Goal: Transaction & Acquisition: Purchase product/service

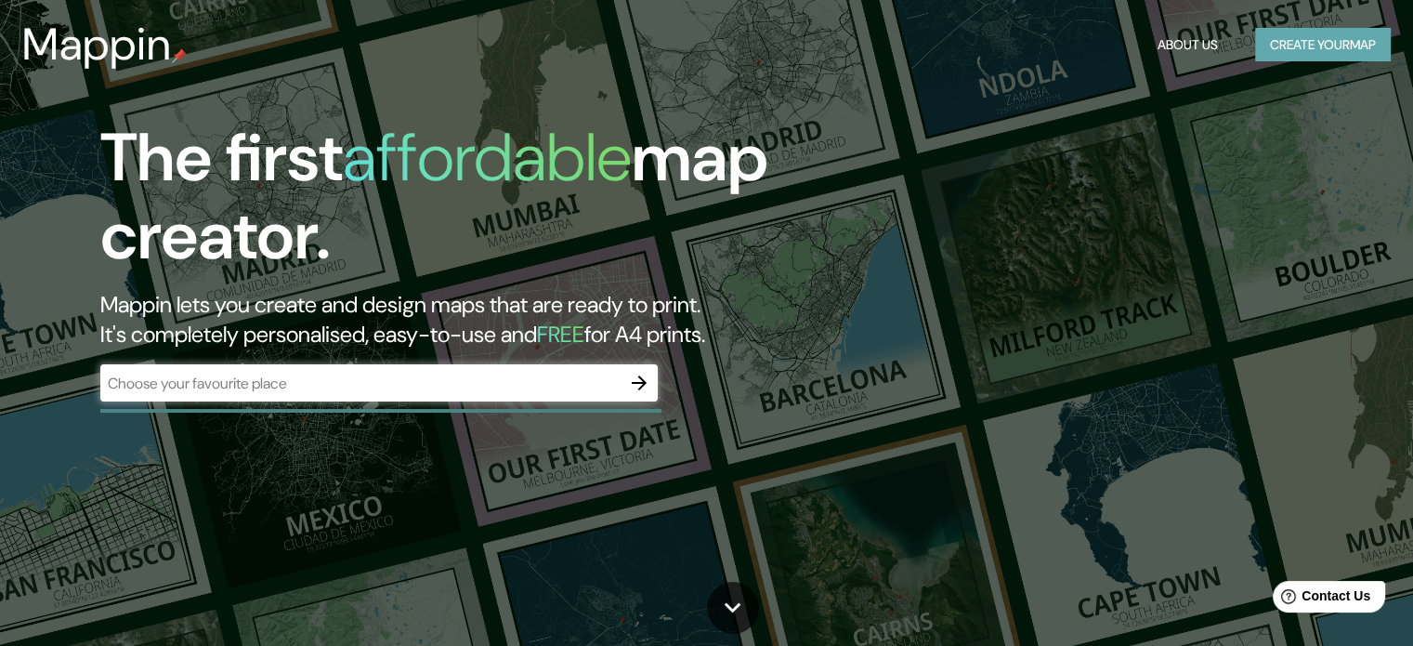
click at [1342, 42] on button "Create your map" at bounding box center [1323, 45] width 136 height 34
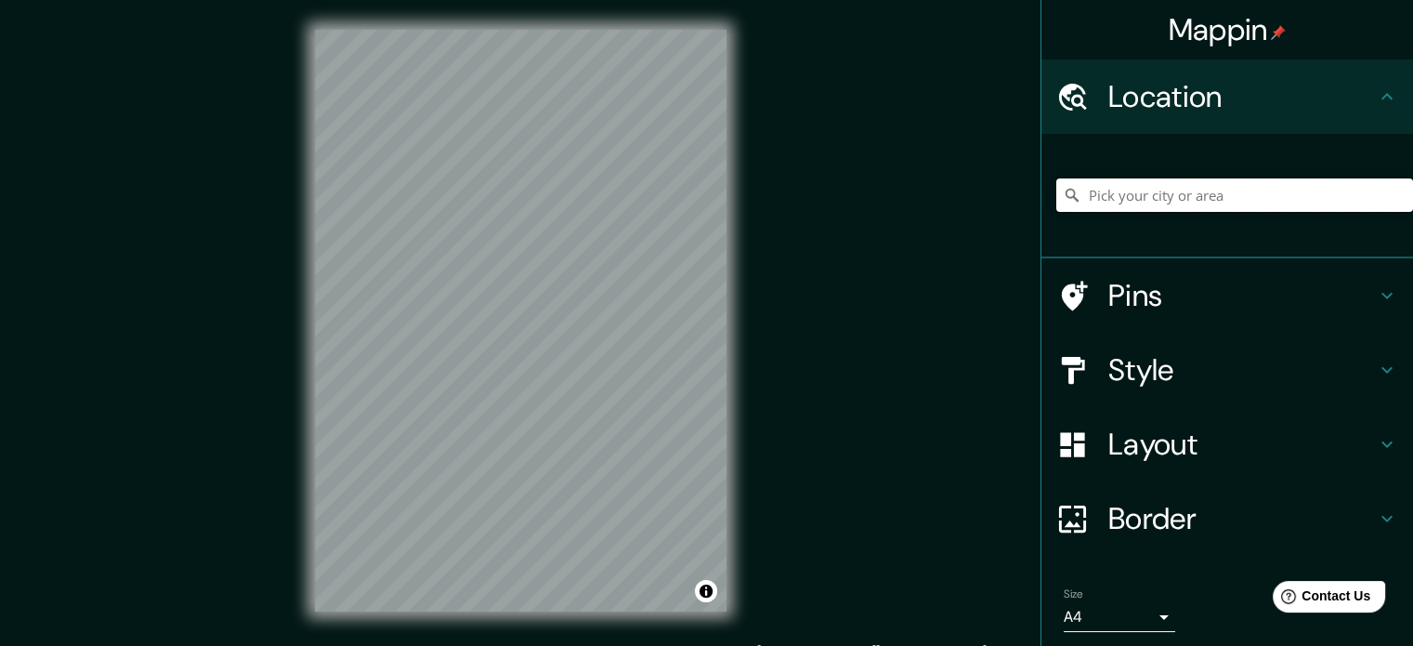
click at [1087, 197] on input "Pick your city or area" at bounding box center [1235, 194] width 357 height 33
click at [1186, 205] on input "cajamarca, caja" at bounding box center [1235, 194] width 357 height 33
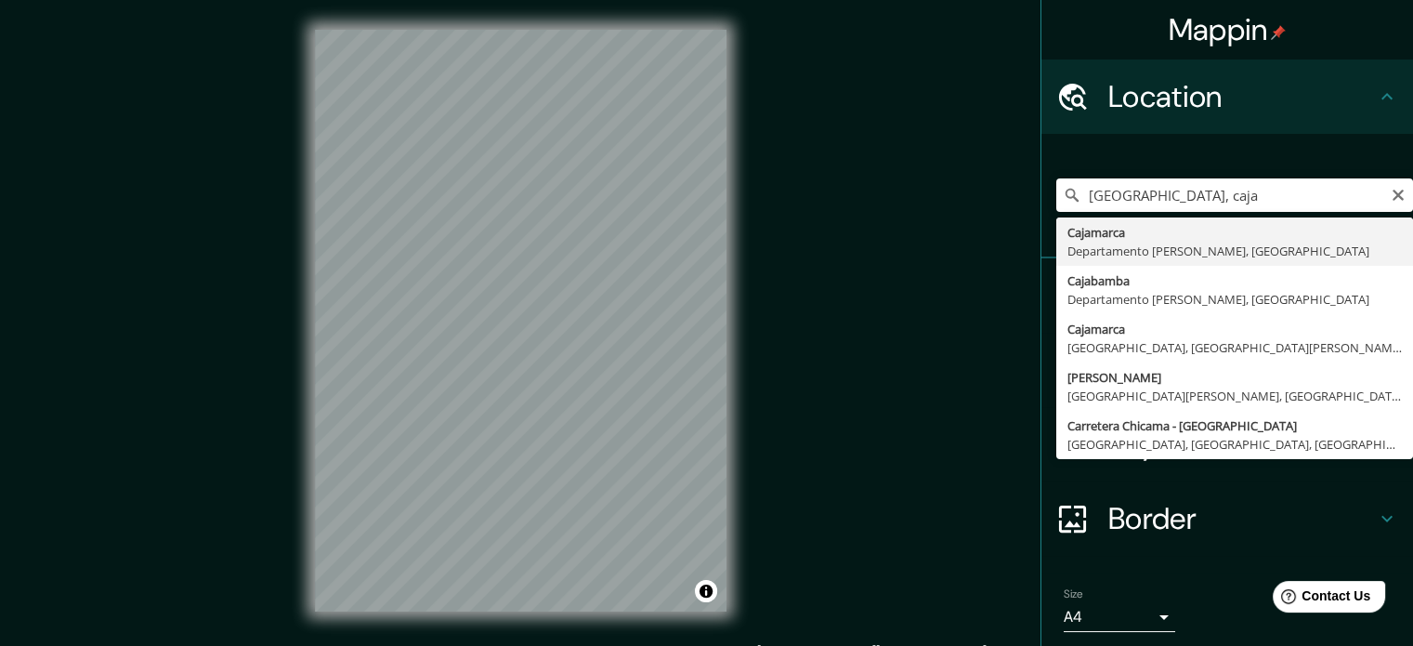
type input "Cajamarca, Departamento de Cajamarca, Perú"
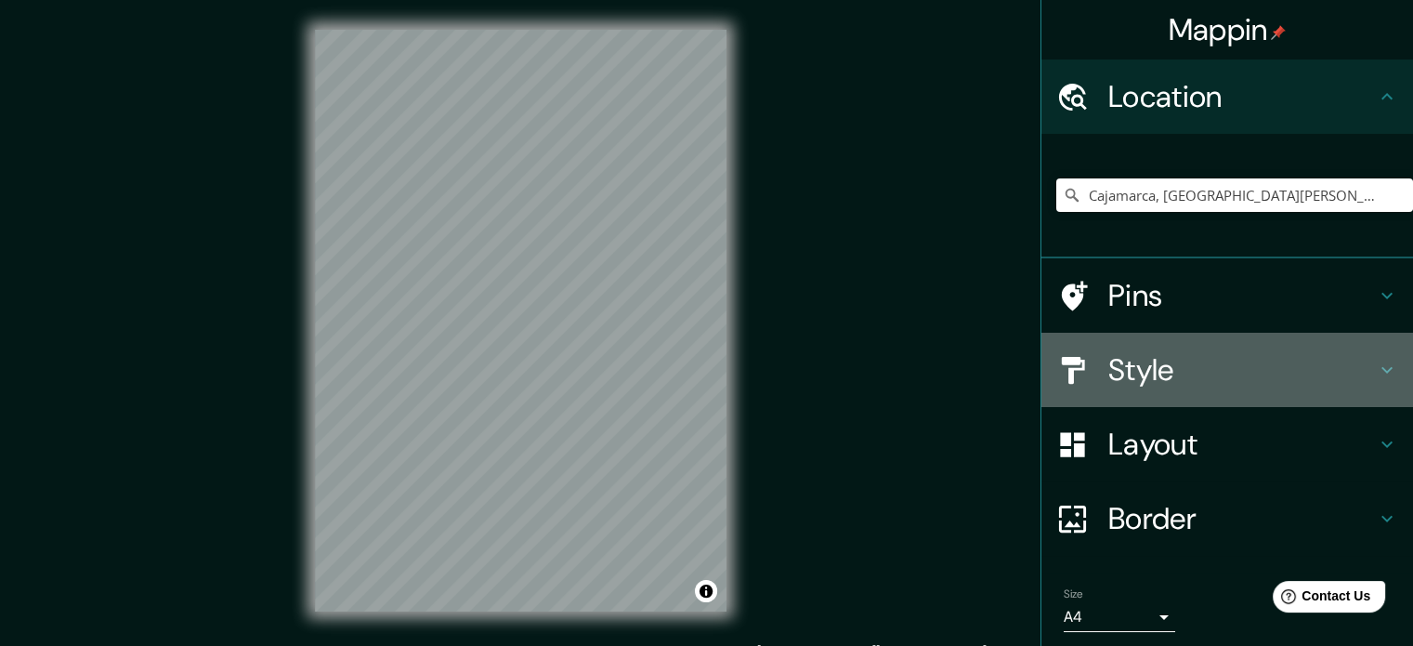
click at [1167, 382] on h4 "Style" at bounding box center [1243, 369] width 268 height 37
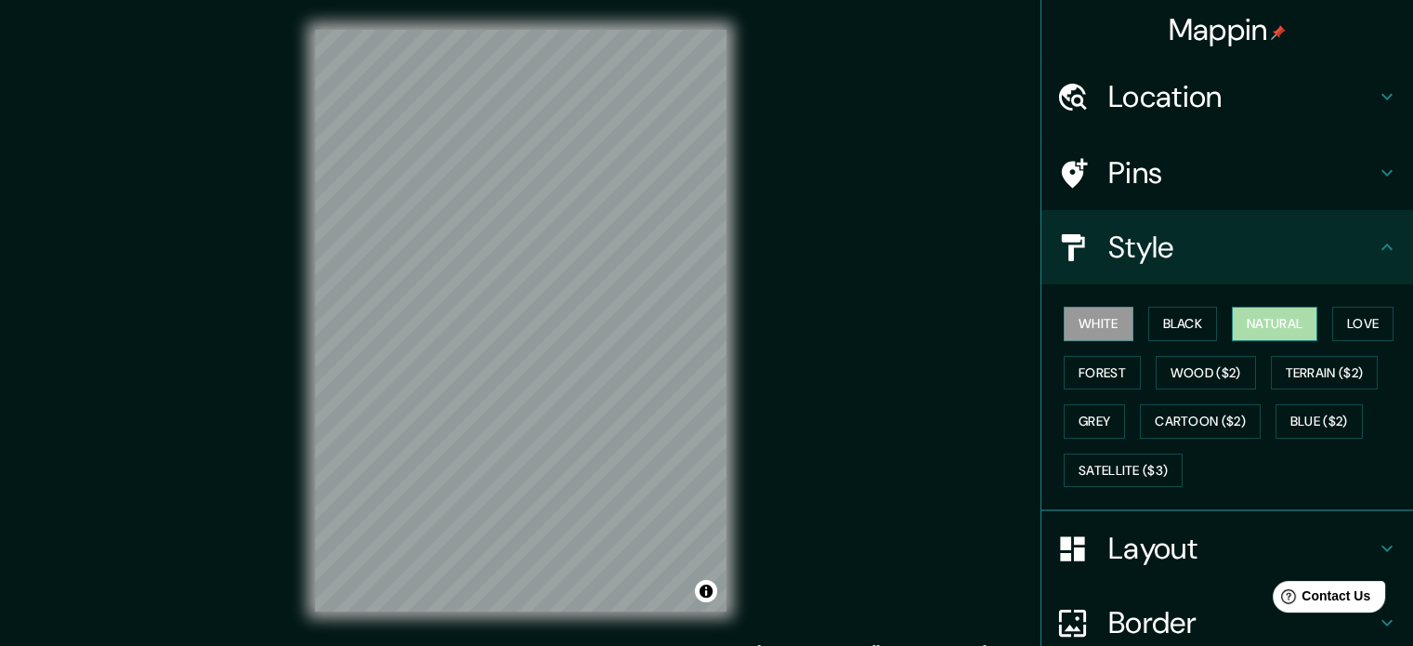
click at [1275, 324] on button "Natural" at bounding box center [1274, 324] width 85 height 34
click at [1083, 319] on button "White" at bounding box center [1099, 324] width 70 height 34
click at [1154, 322] on button "Black" at bounding box center [1184, 324] width 70 height 34
click at [1233, 322] on button "Natural" at bounding box center [1274, 324] width 85 height 34
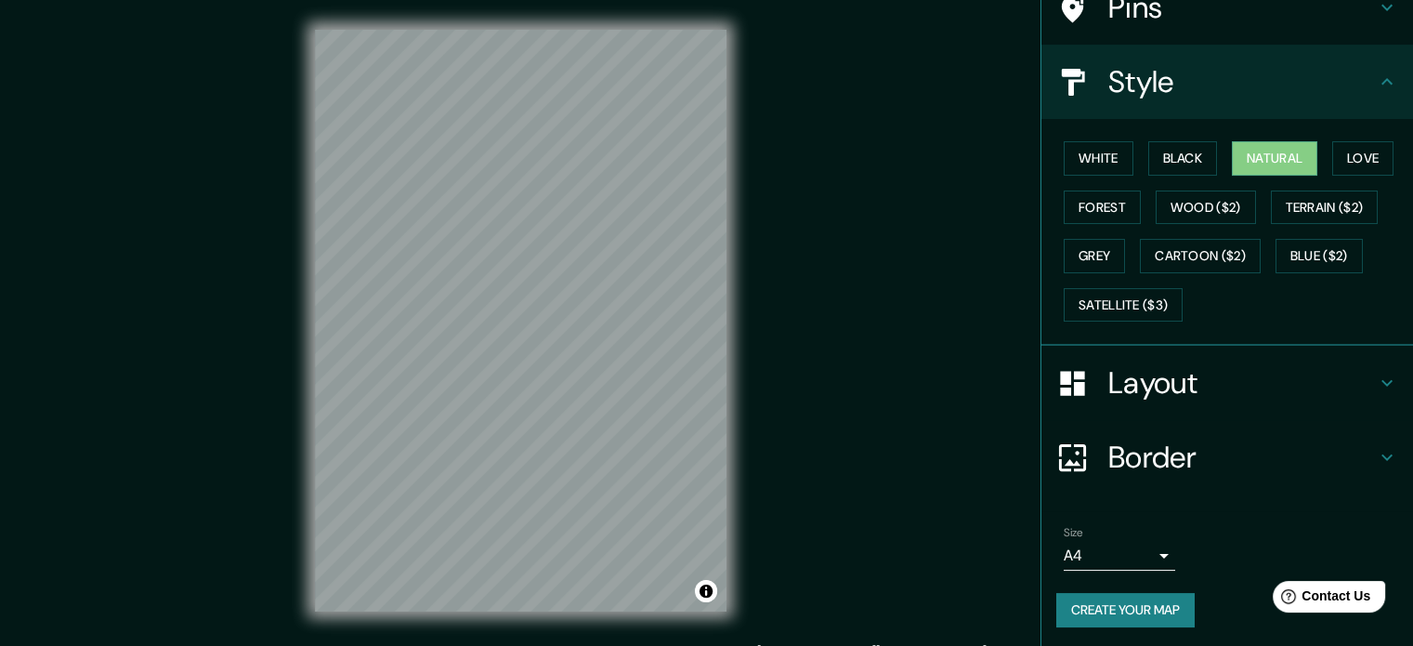
scroll to position [24, 0]
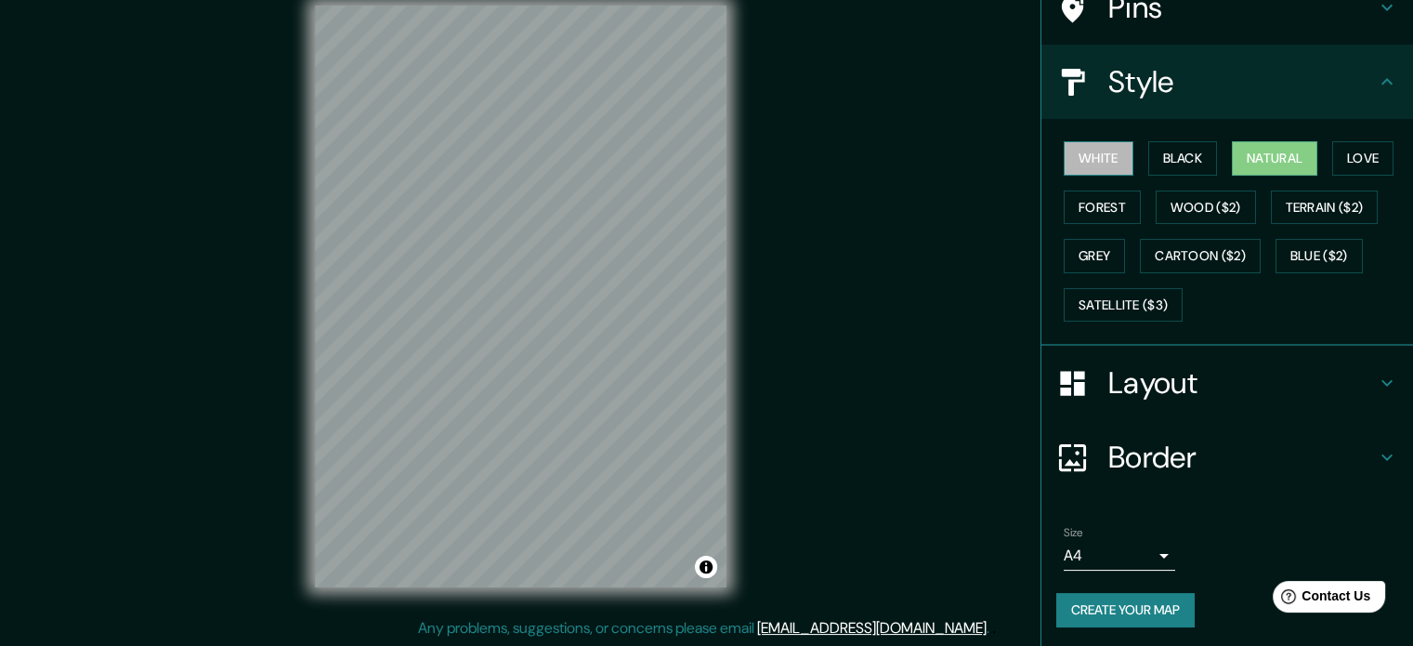
click at [1080, 153] on button "White" at bounding box center [1099, 158] width 70 height 34
click at [1251, 150] on button "Natural" at bounding box center [1274, 158] width 85 height 34
click at [1091, 158] on button "White" at bounding box center [1099, 158] width 70 height 34
click at [1252, 156] on button "Natural" at bounding box center [1274, 158] width 85 height 34
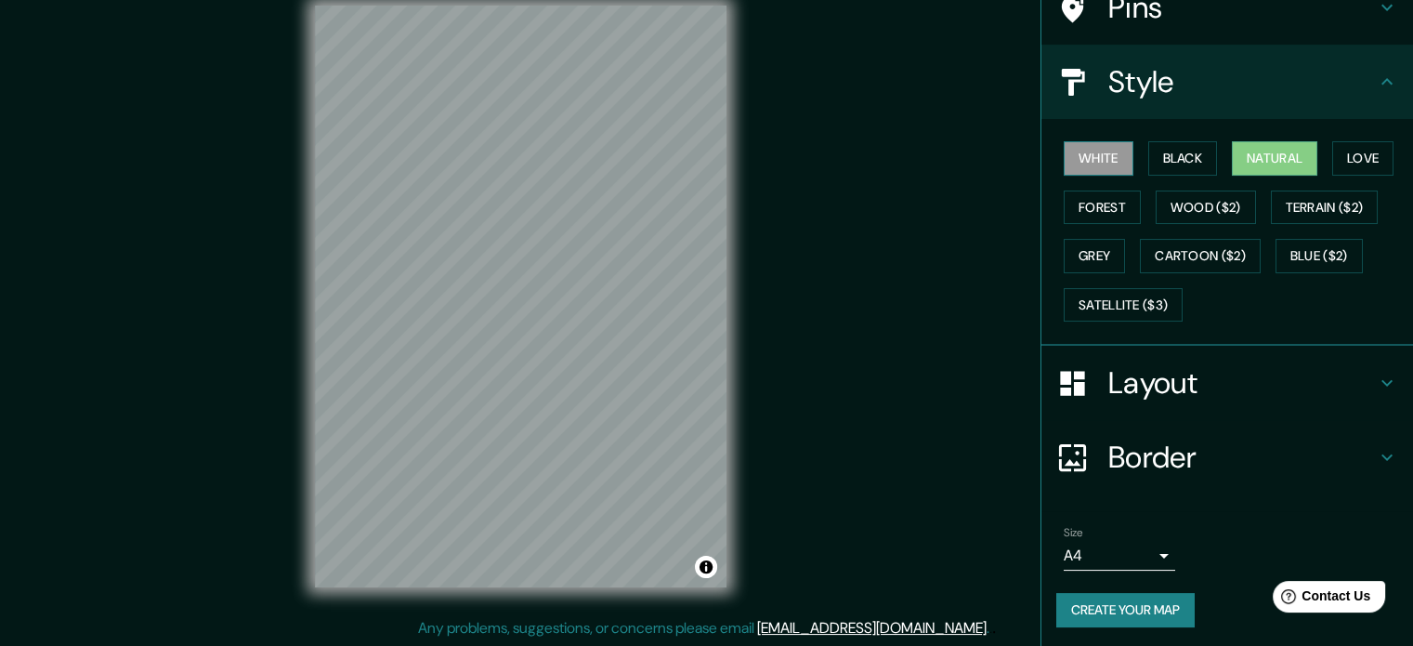
click at [1083, 157] on button "White" at bounding box center [1099, 158] width 70 height 34
click at [1076, 611] on button "Create your map" at bounding box center [1126, 610] width 138 height 34
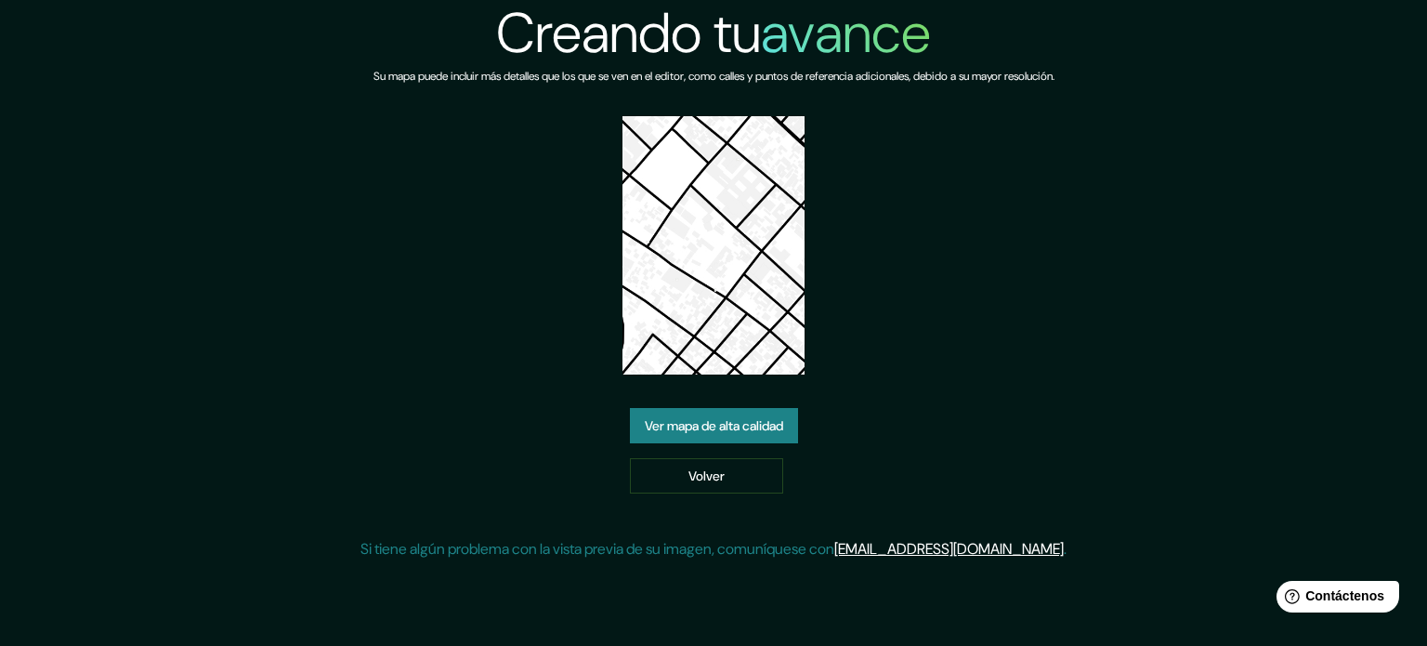
click at [742, 427] on font "Ver mapa de alta calidad" at bounding box center [714, 425] width 138 height 17
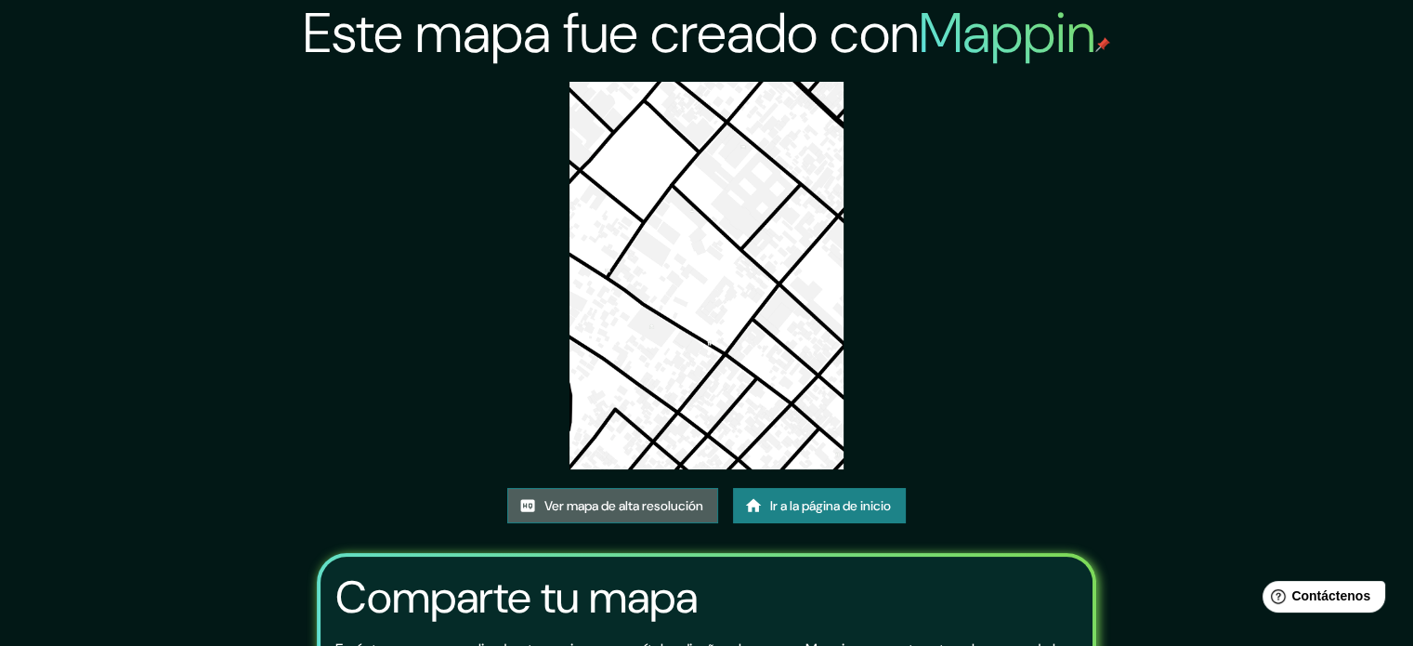
click at [651, 503] on font "Ver mapa de alta resolución" at bounding box center [624, 505] width 159 height 17
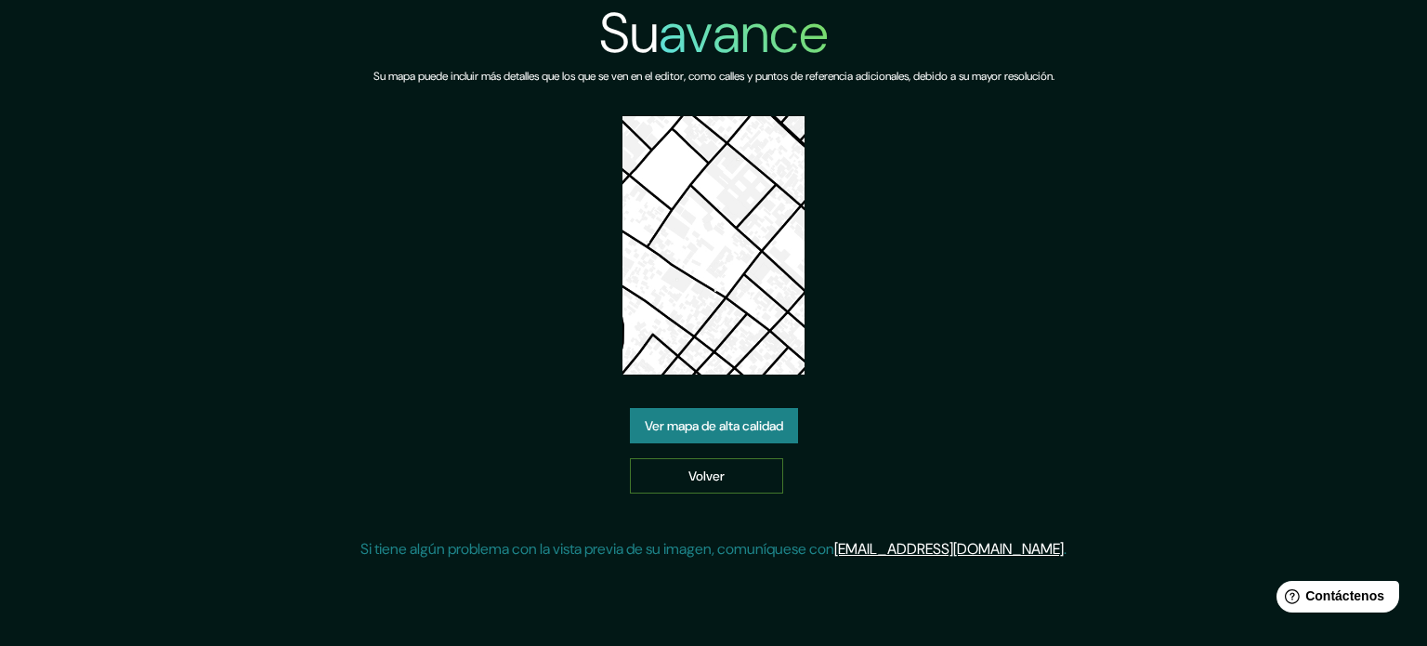
click at [747, 475] on link "Volver" at bounding box center [706, 475] width 153 height 35
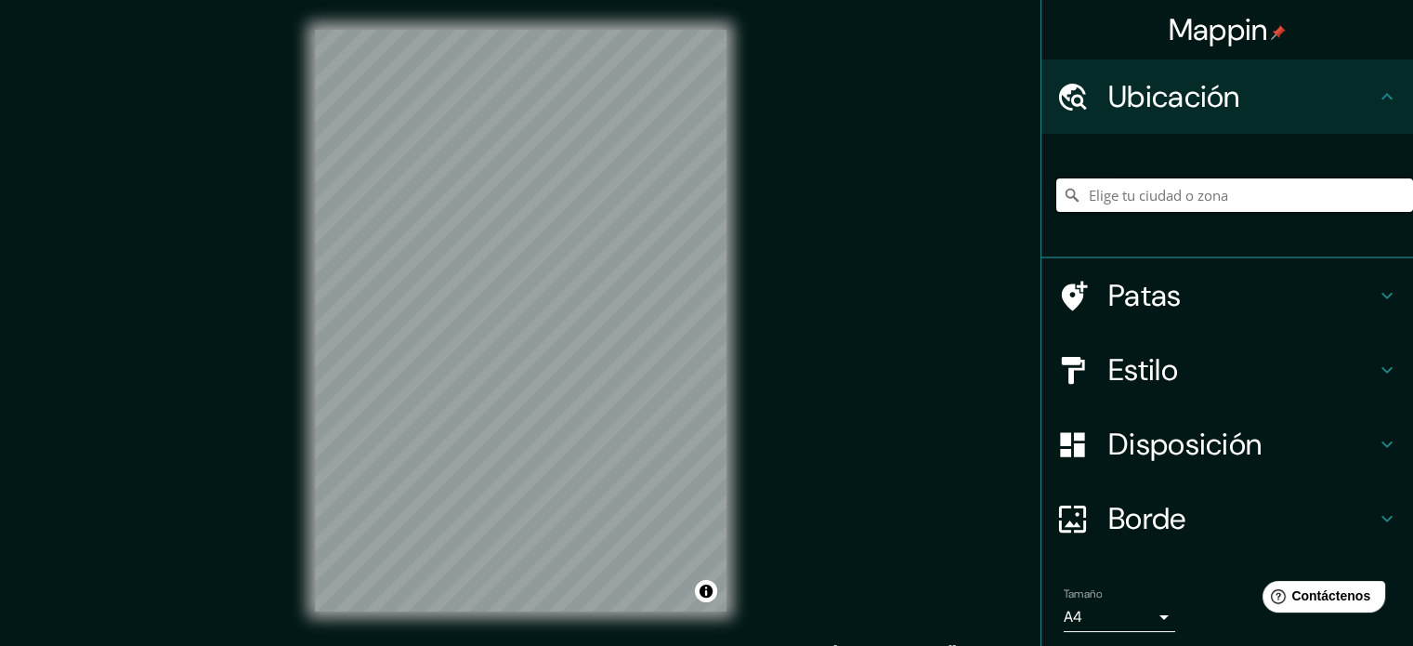
click at [1073, 195] on input "Elige tu ciudad o zona" at bounding box center [1235, 194] width 357 height 33
type input "Cajamarca, [GEOGRAPHIC_DATA][PERSON_NAME], [GEOGRAPHIC_DATA]"
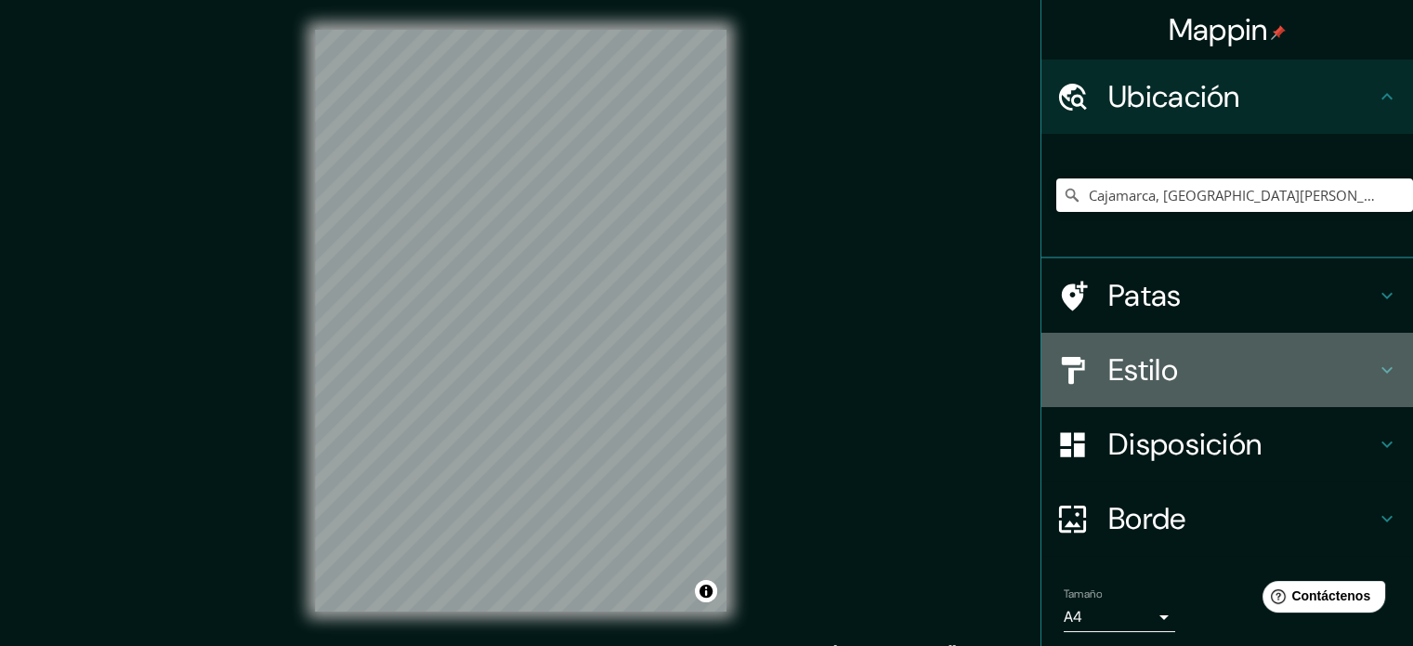
click at [1162, 375] on font "Estilo" at bounding box center [1144, 369] width 70 height 39
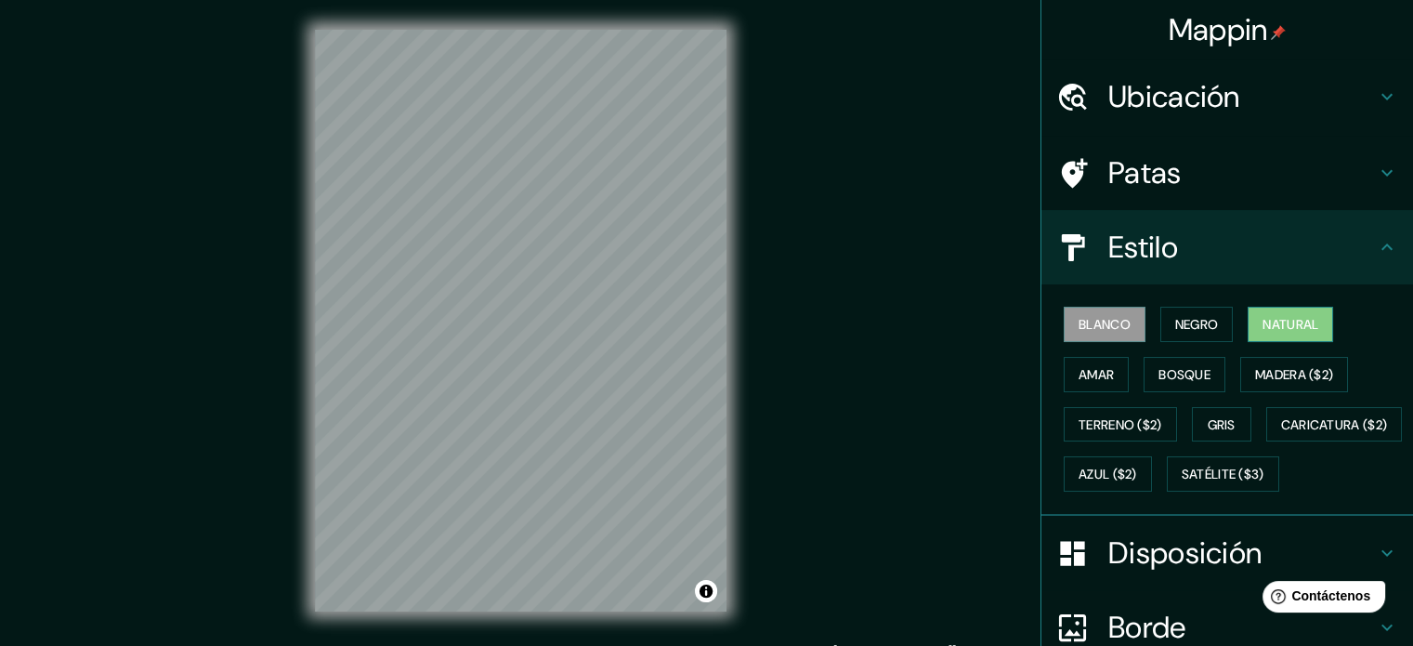
click at [1293, 320] on font "Natural" at bounding box center [1291, 324] width 56 height 17
click at [1082, 314] on font "Blanco" at bounding box center [1105, 324] width 52 height 24
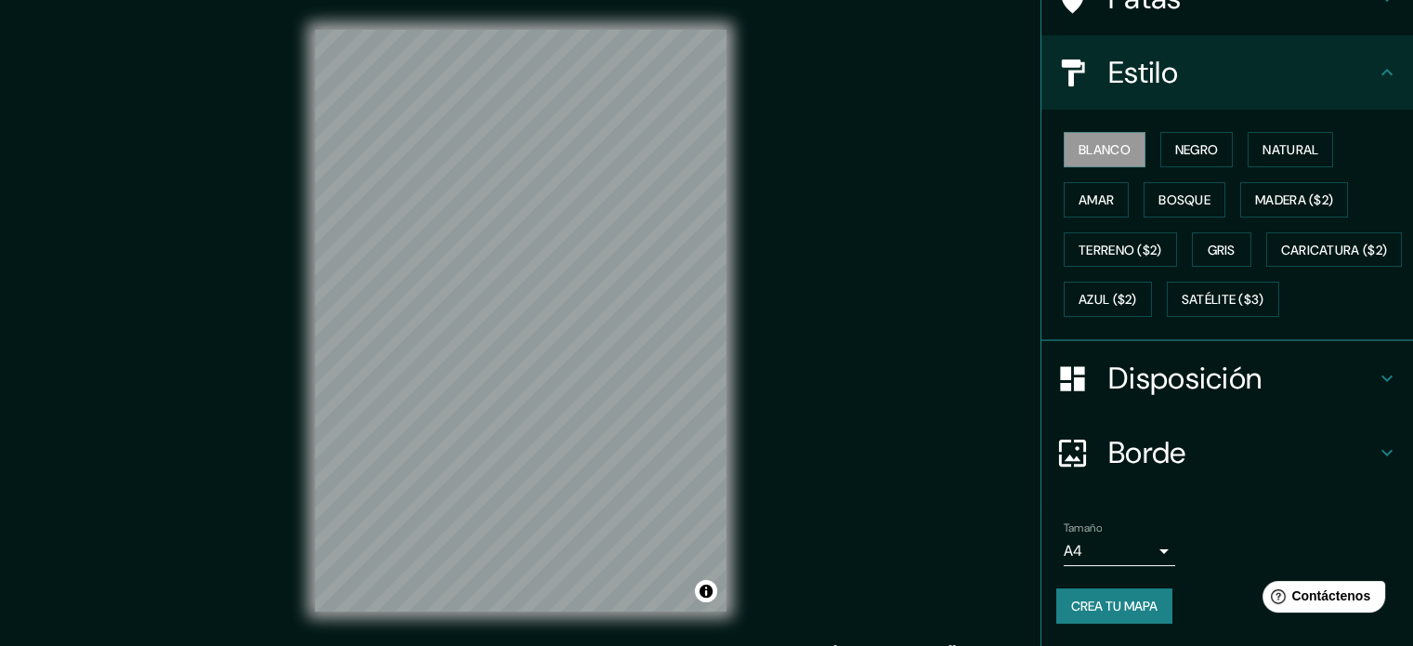
scroll to position [219, 0]
click at [1125, 610] on font "Crea tu mapa" at bounding box center [1114, 605] width 86 height 17
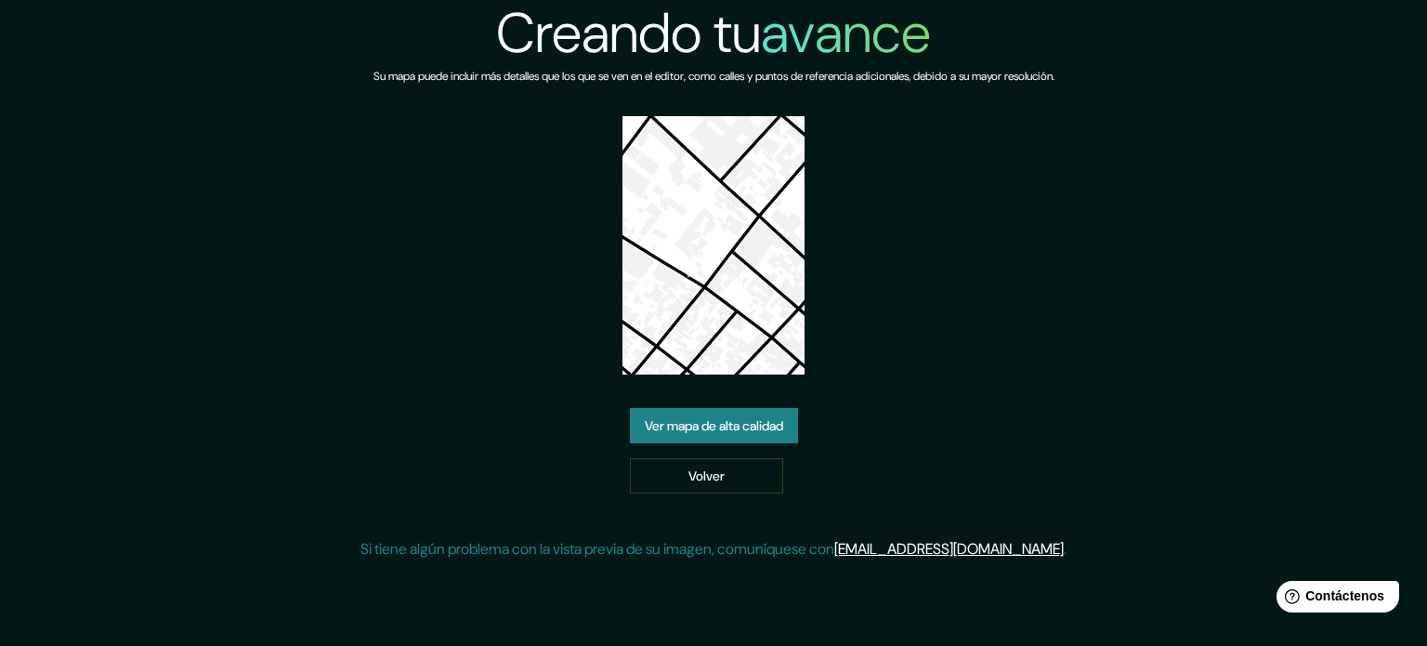
click at [729, 433] on font "Ver mapa de alta calidad" at bounding box center [714, 425] width 138 height 17
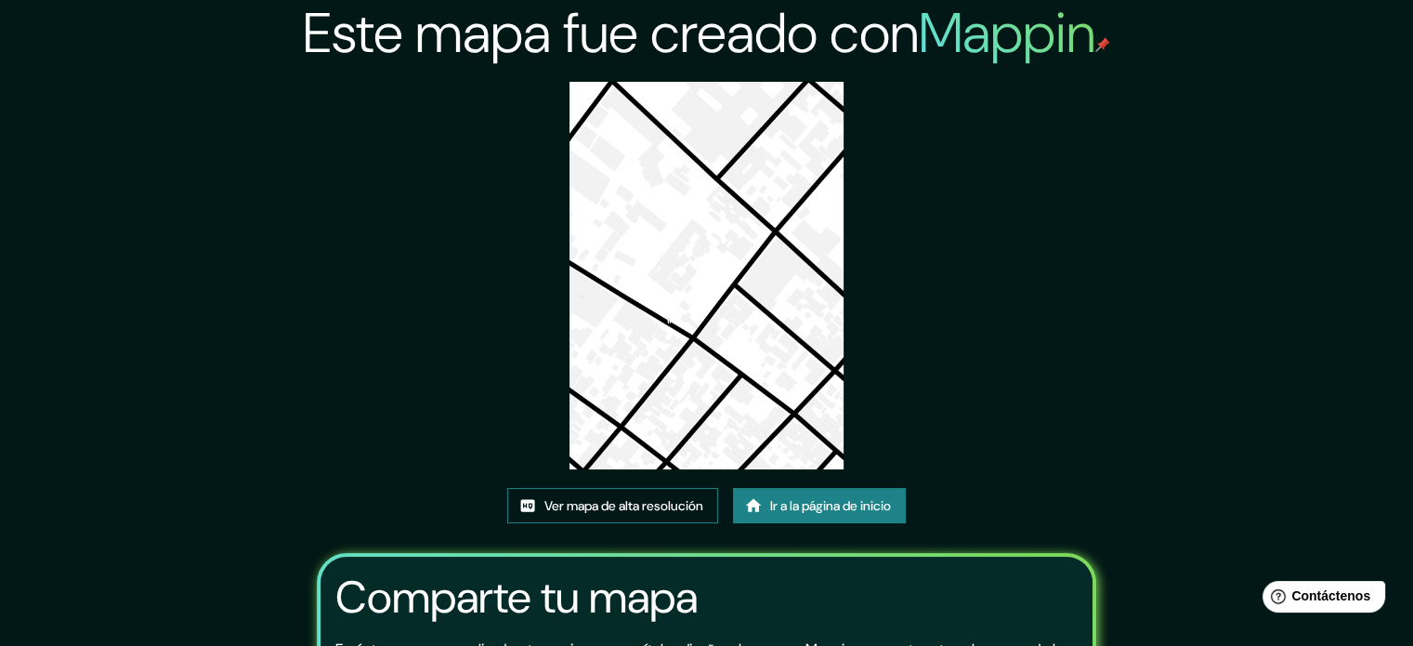
click at [586, 504] on font "Ver mapa de alta resolución" at bounding box center [624, 505] width 159 height 17
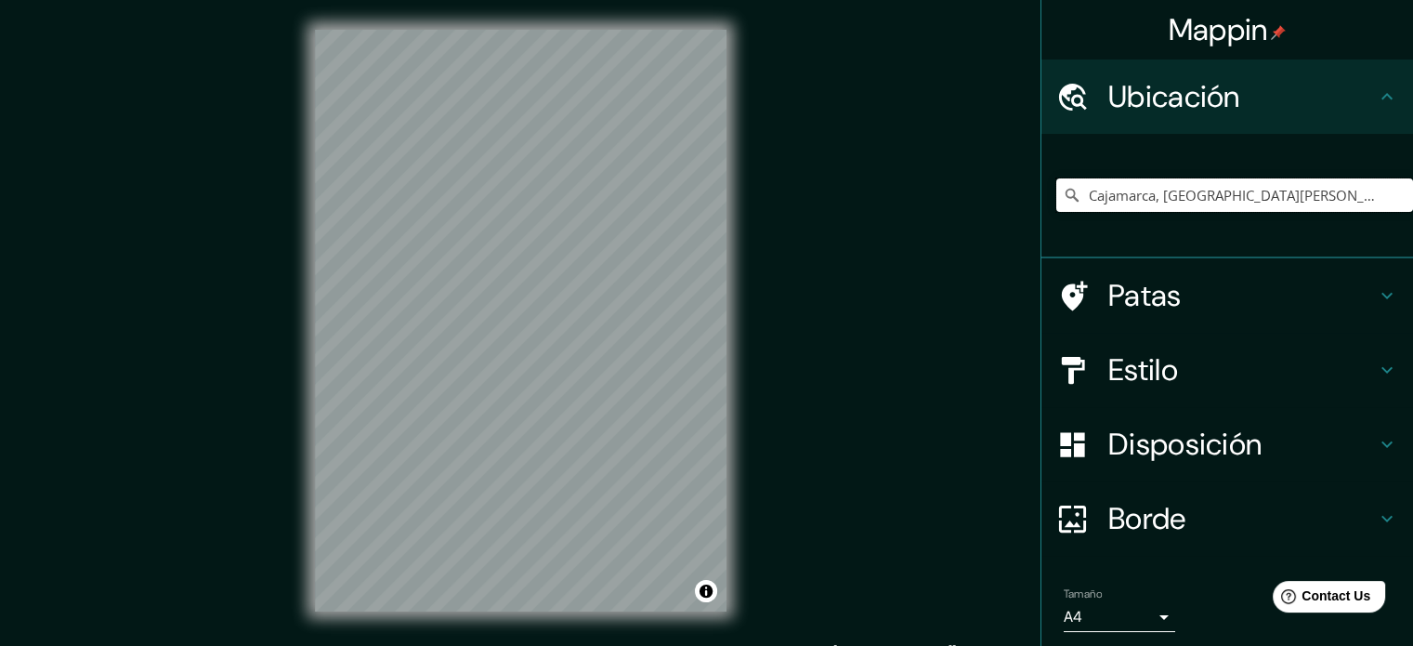
click at [1145, 203] on input "Cajamarca, [GEOGRAPHIC_DATA][PERSON_NAME], [GEOGRAPHIC_DATA]" at bounding box center [1235, 194] width 357 height 33
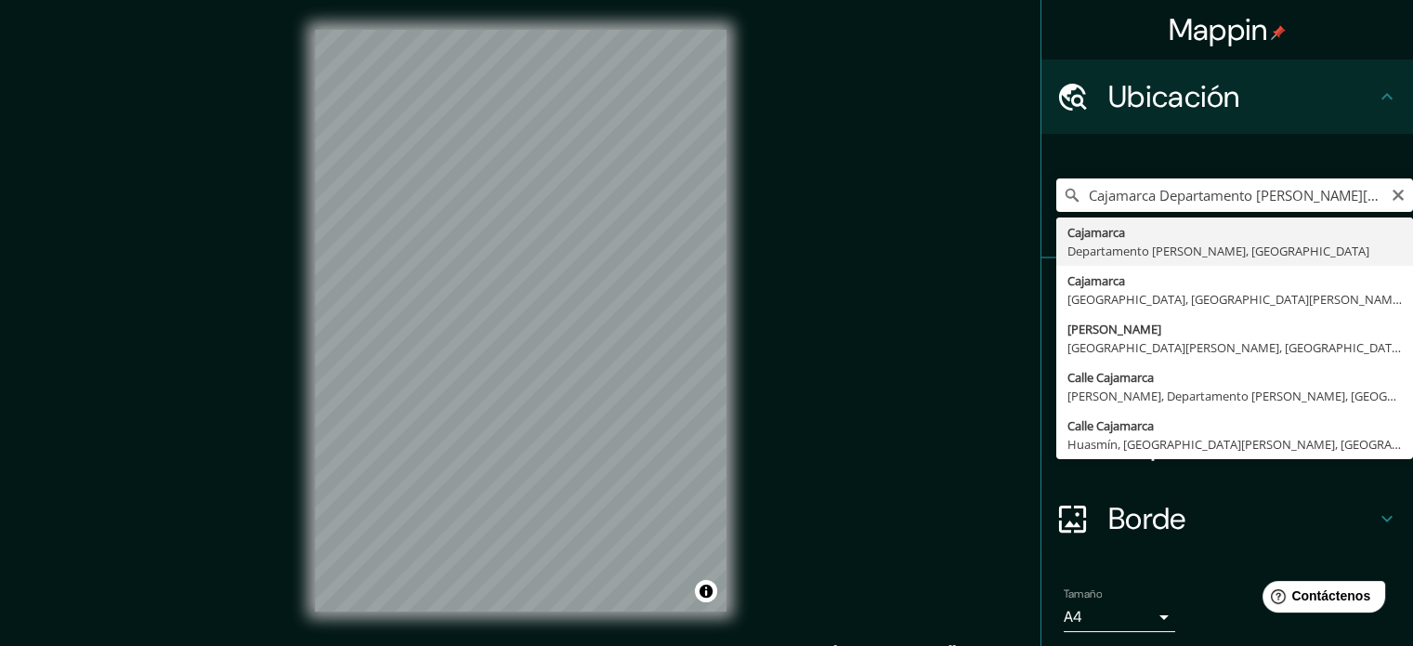
type input "Cajamarca, [GEOGRAPHIC_DATA][PERSON_NAME], [GEOGRAPHIC_DATA]"
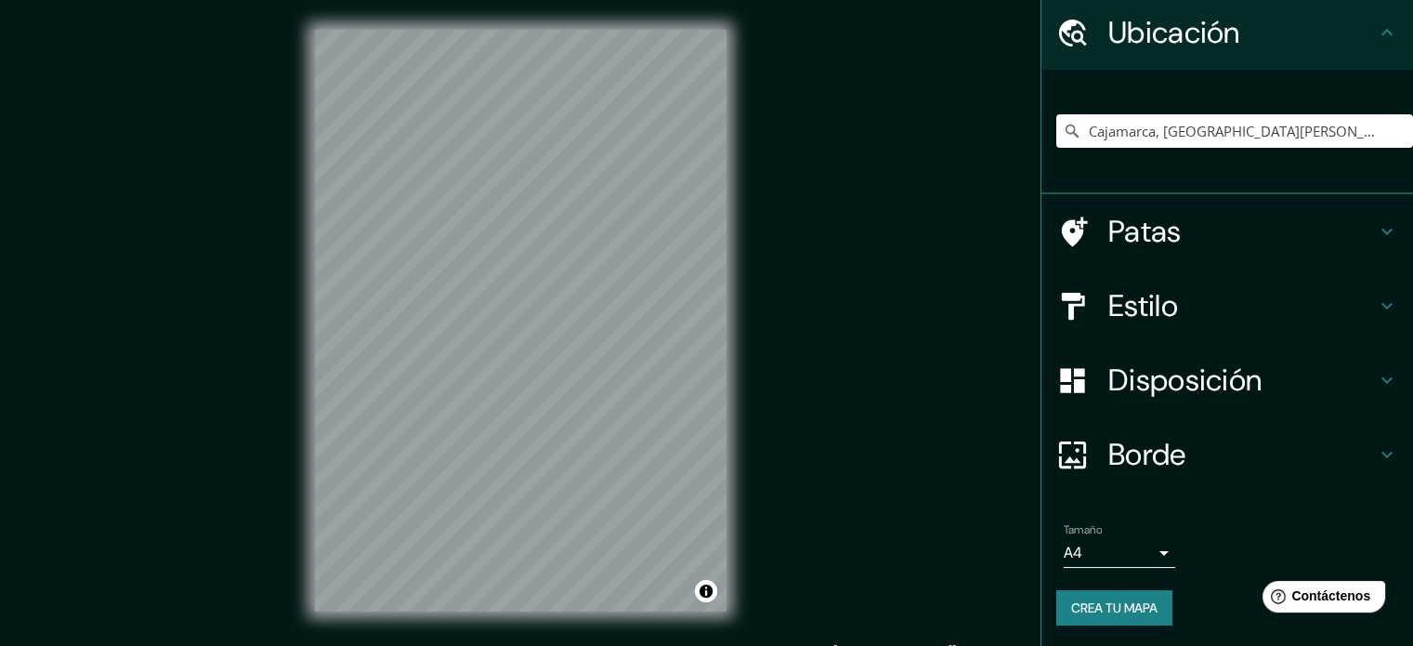
scroll to position [24, 0]
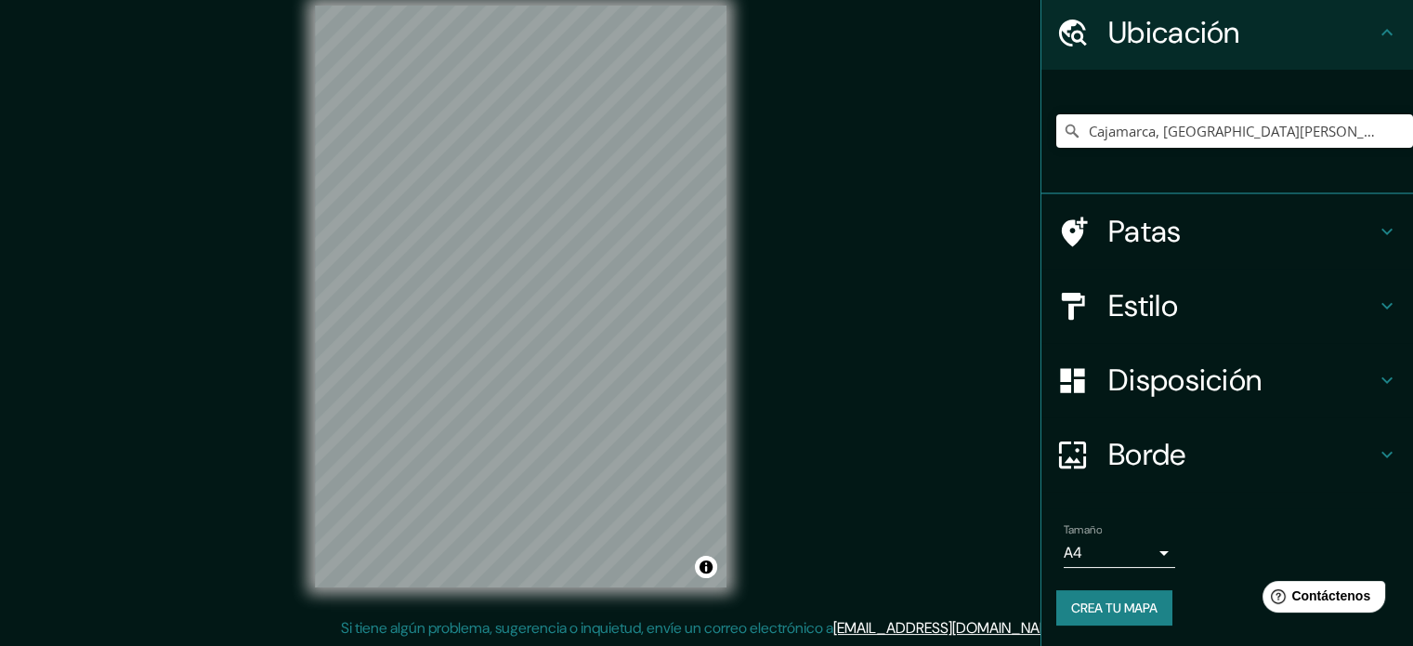
click at [1100, 601] on font "Crea tu mapa" at bounding box center [1114, 607] width 86 height 17
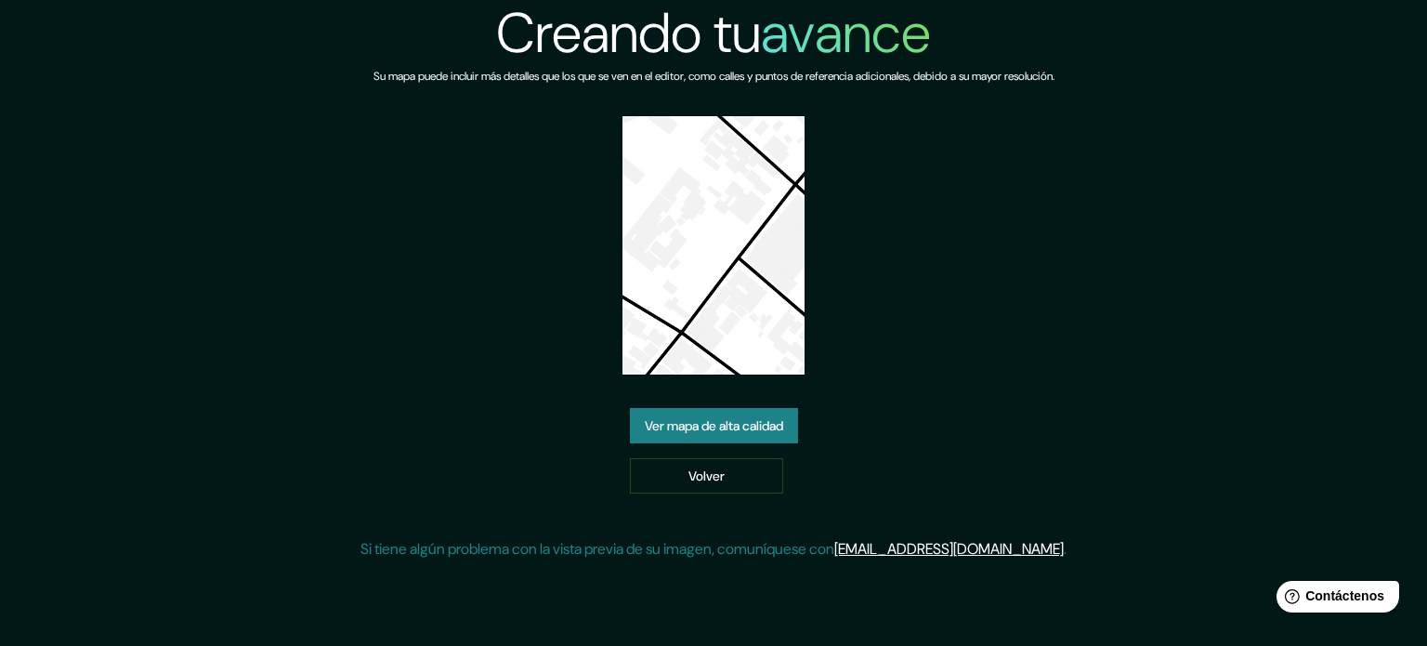
click at [752, 427] on font "Ver mapa de alta calidad" at bounding box center [714, 425] width 138 height 17
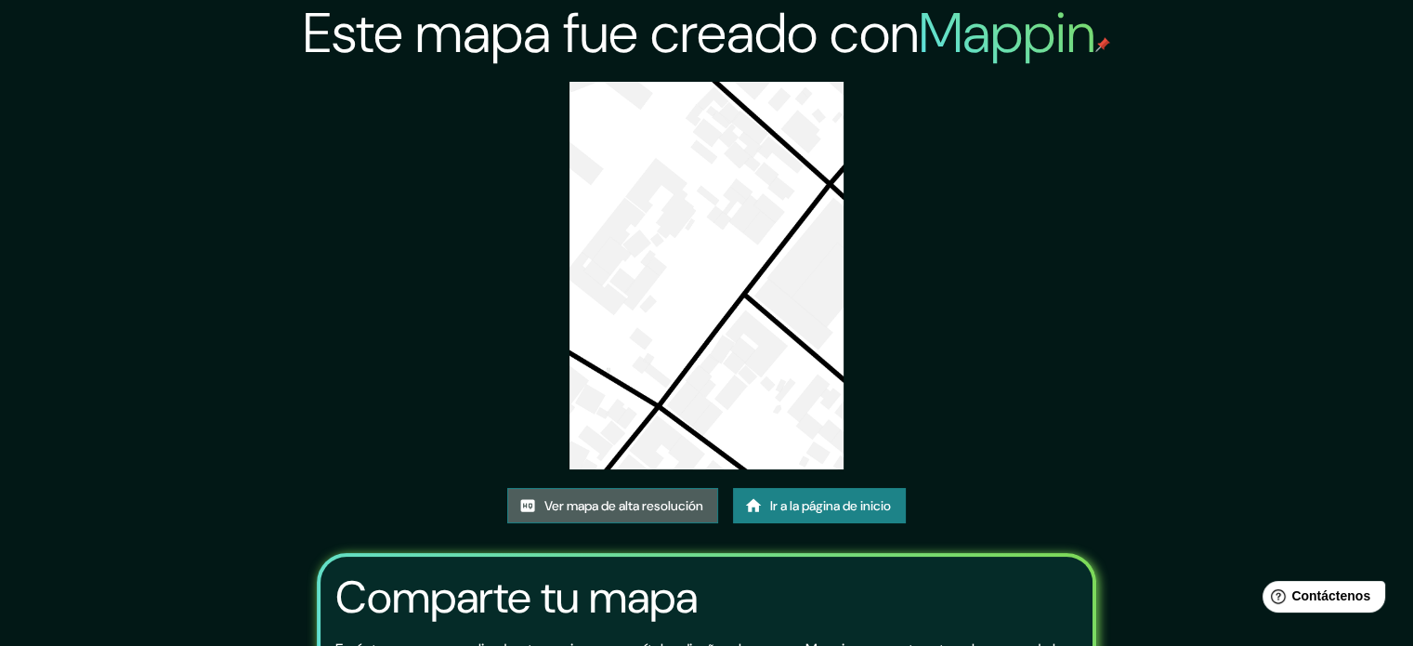
click at [624, 493] on font "Ver mapa de alta resolución" at bounding box center [624, 505] width 159 height 24
